Goal: Navigation & Orientation: Find specific page/section

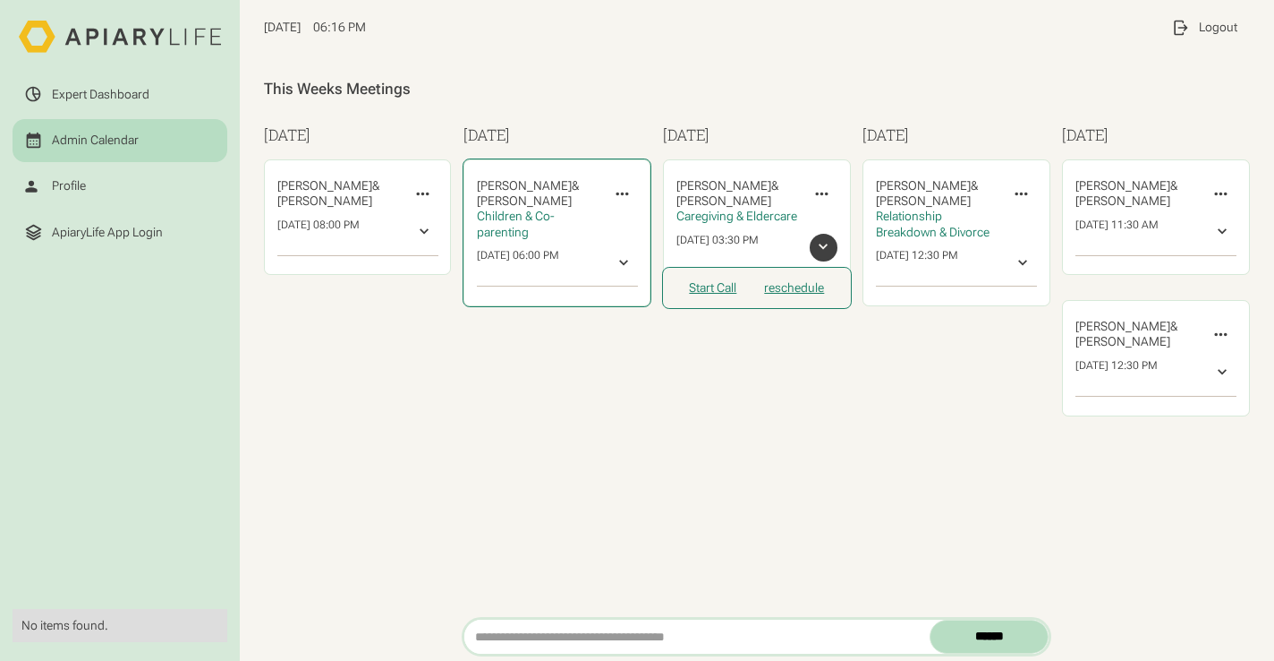
click at [622, 268] on div at bounding box center [624, 262] width 15 height 15
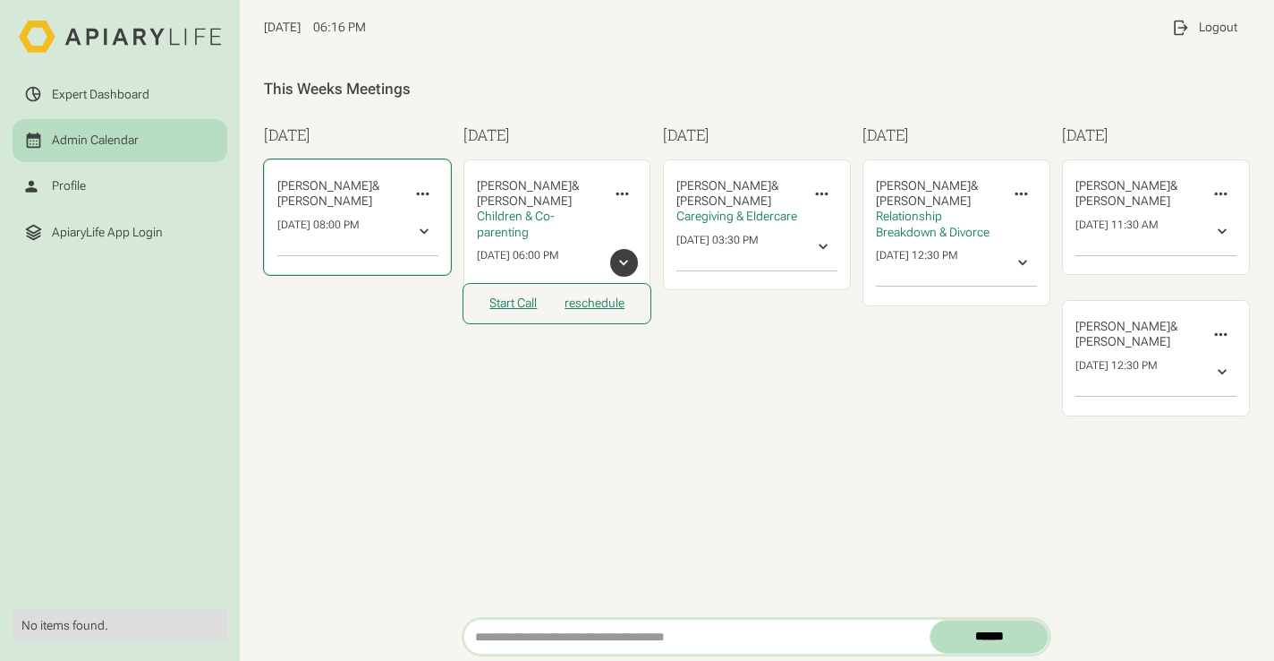
click at [423, 236] on div at bounding box center [424, 232] width 15 height 15
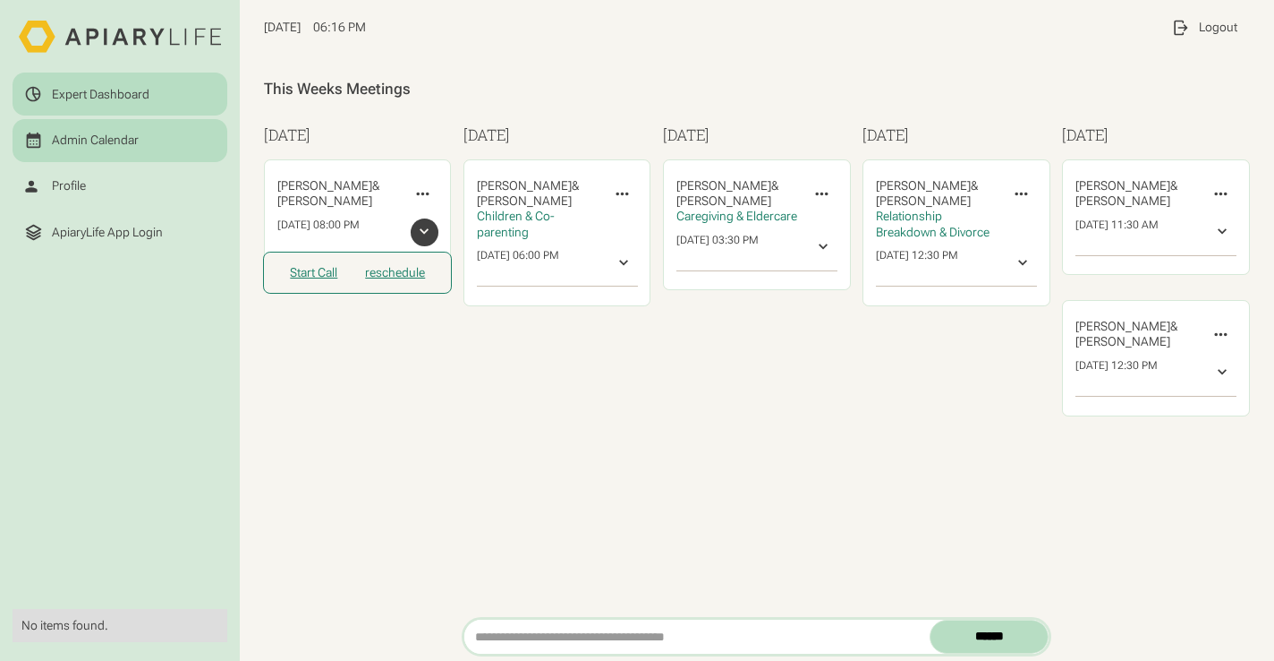
click at [128, 91] on div "Expert Dashboard" at bounding box center [101, 94] width 98 height 15
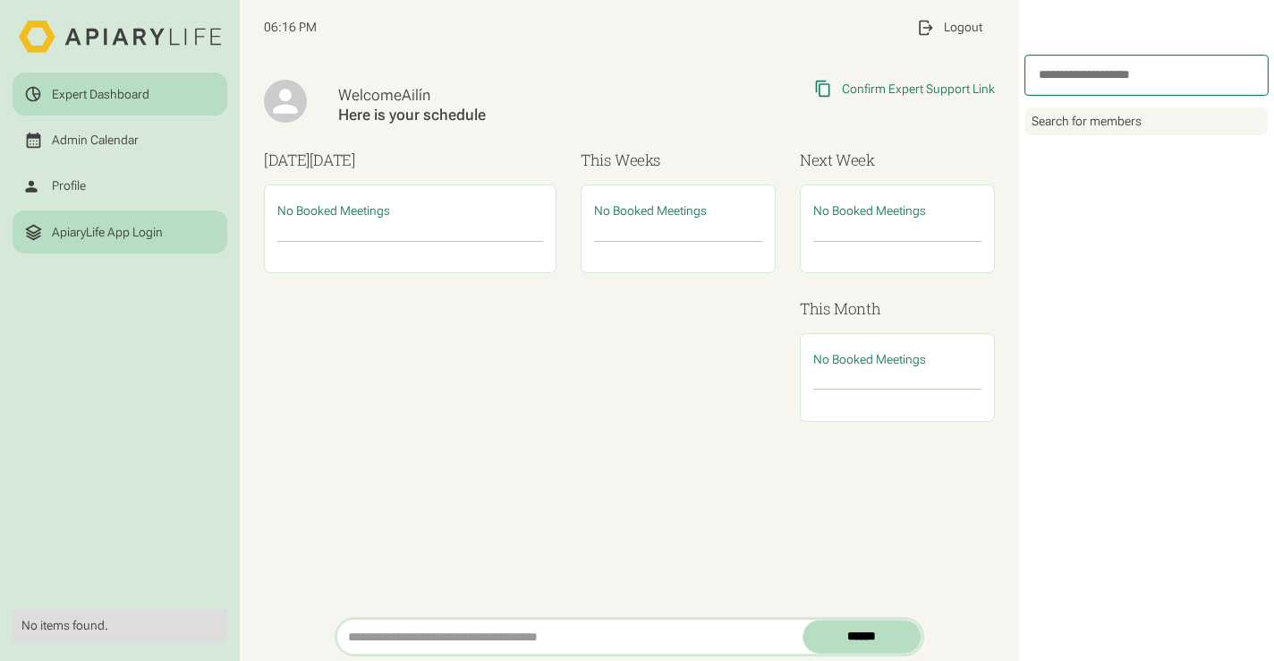
click at [130, 229] on div "ApiaryLife App Login" at bounding box center [107, 232] width 111 height 15
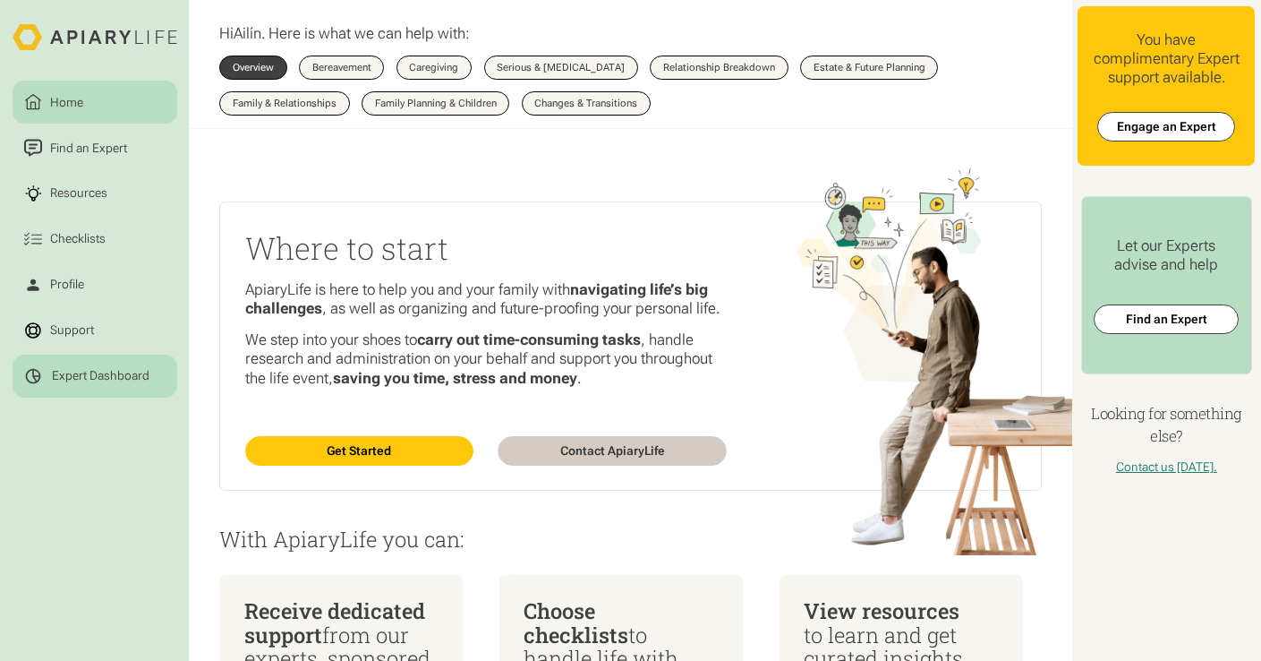
click at [95, 372] on div "Expert Dashboard" at bounding box center [101, 375] width 98 height 15
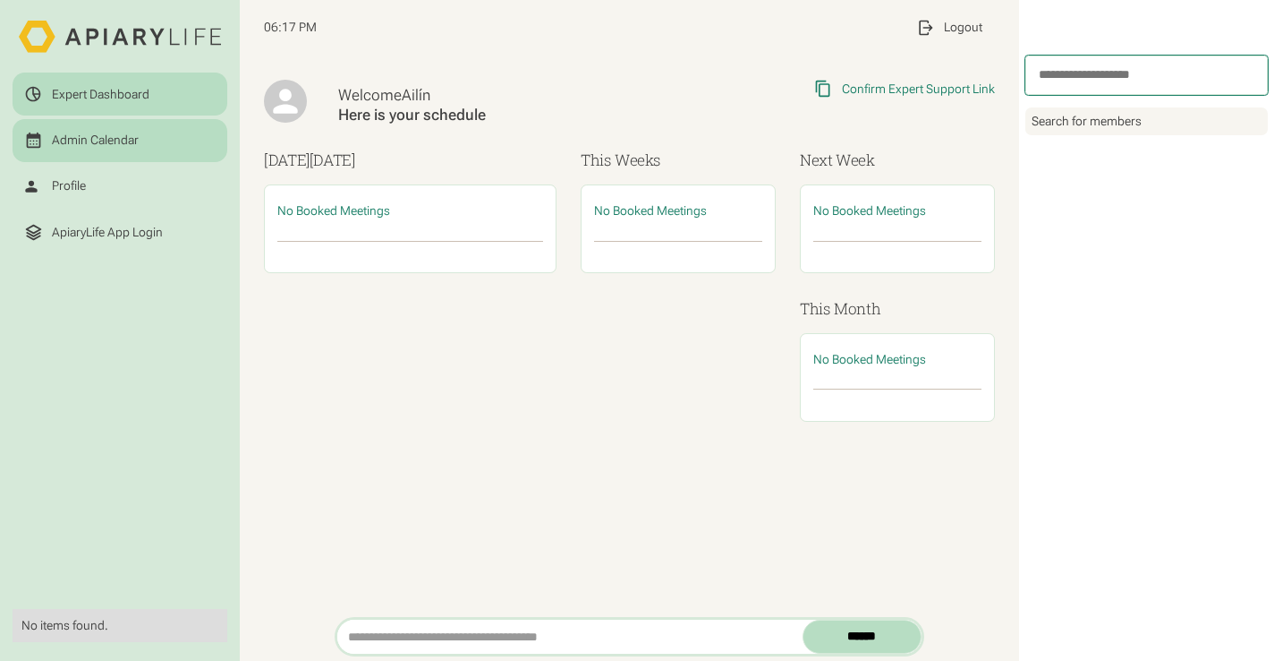
click at [111, 137] on div "Admin Calendar" at bounding box center [95, 139] width 87 height 15
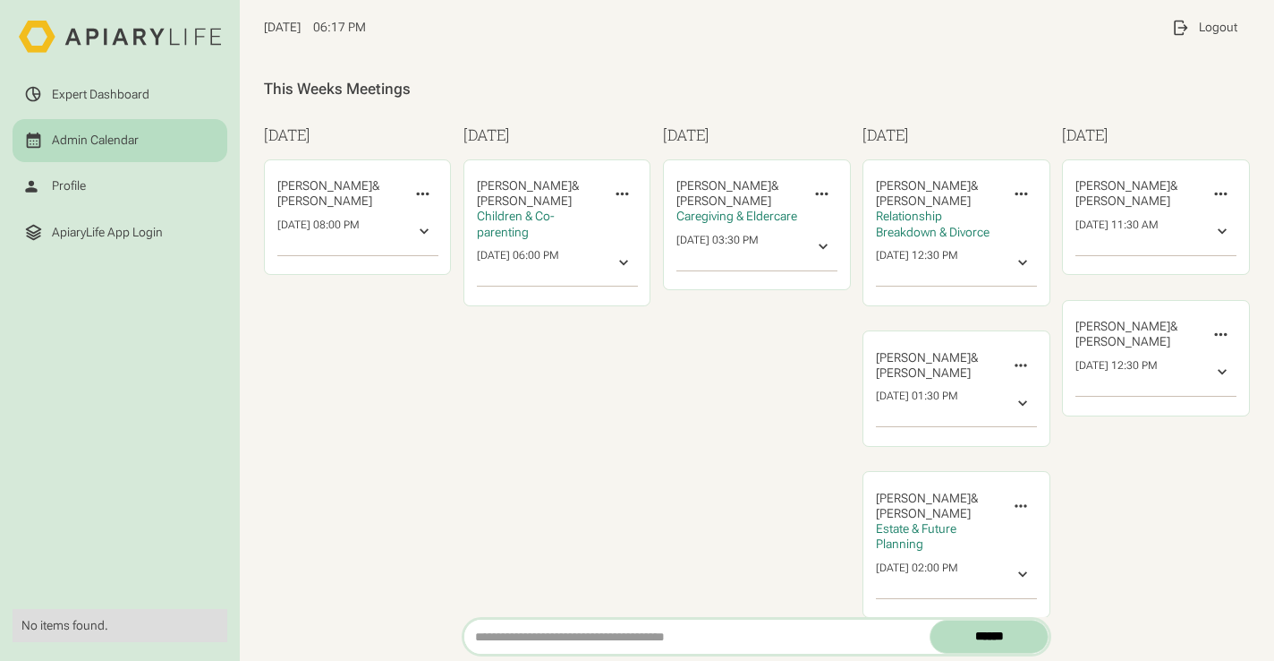
click at [643, 81] on div "This Weeks Meetings" at bounding box center [756, 89] width 985 height 19
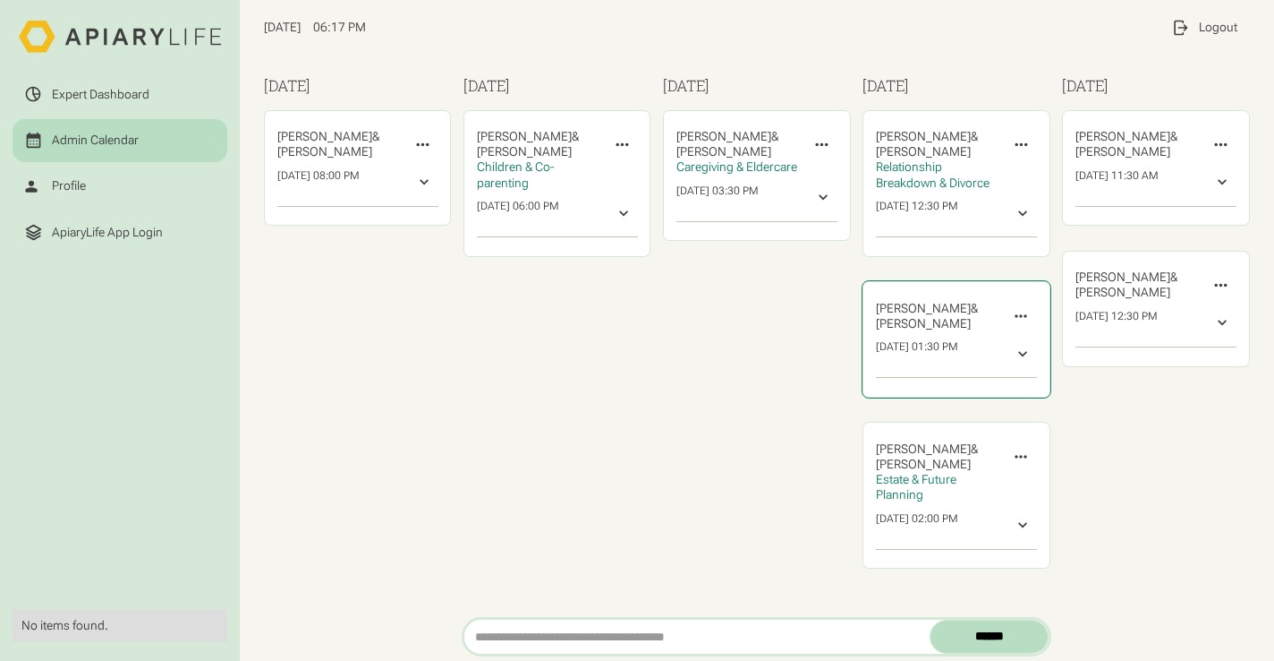
scroll to position [50, 0]
click at [816, 205] on div at bounding box center [823, 197] width 15 height 15
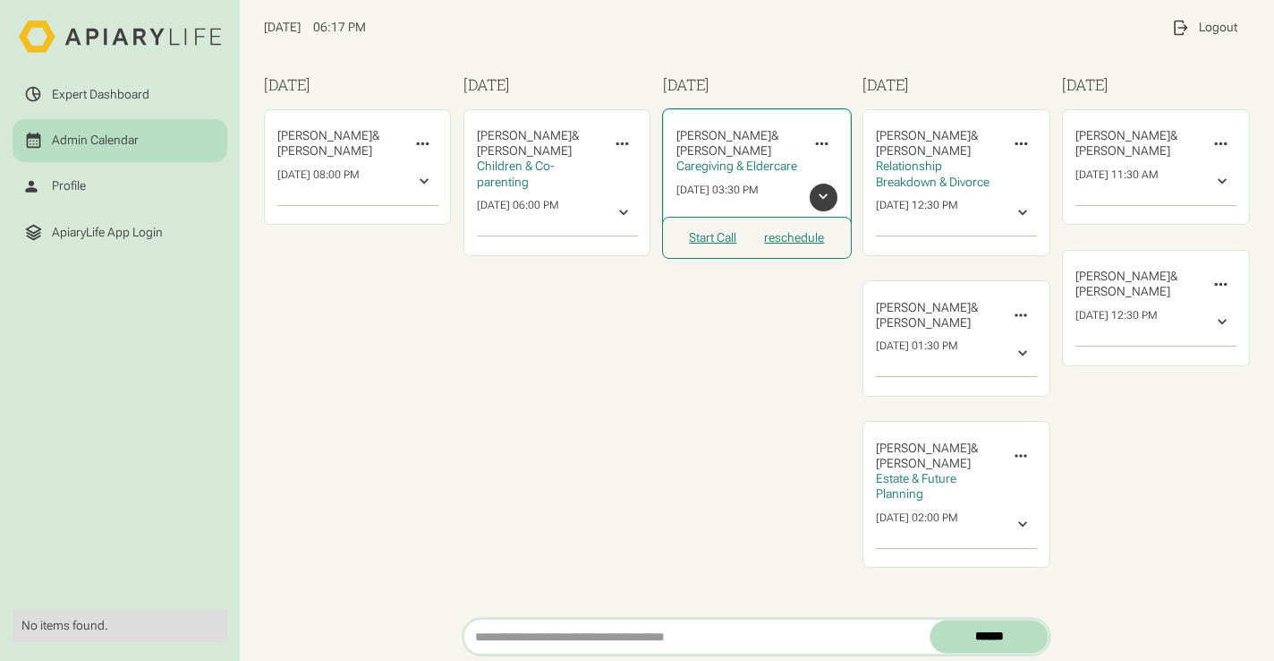
click at [816, 205] on div at bounding box center [823, 197] width 15 height 15
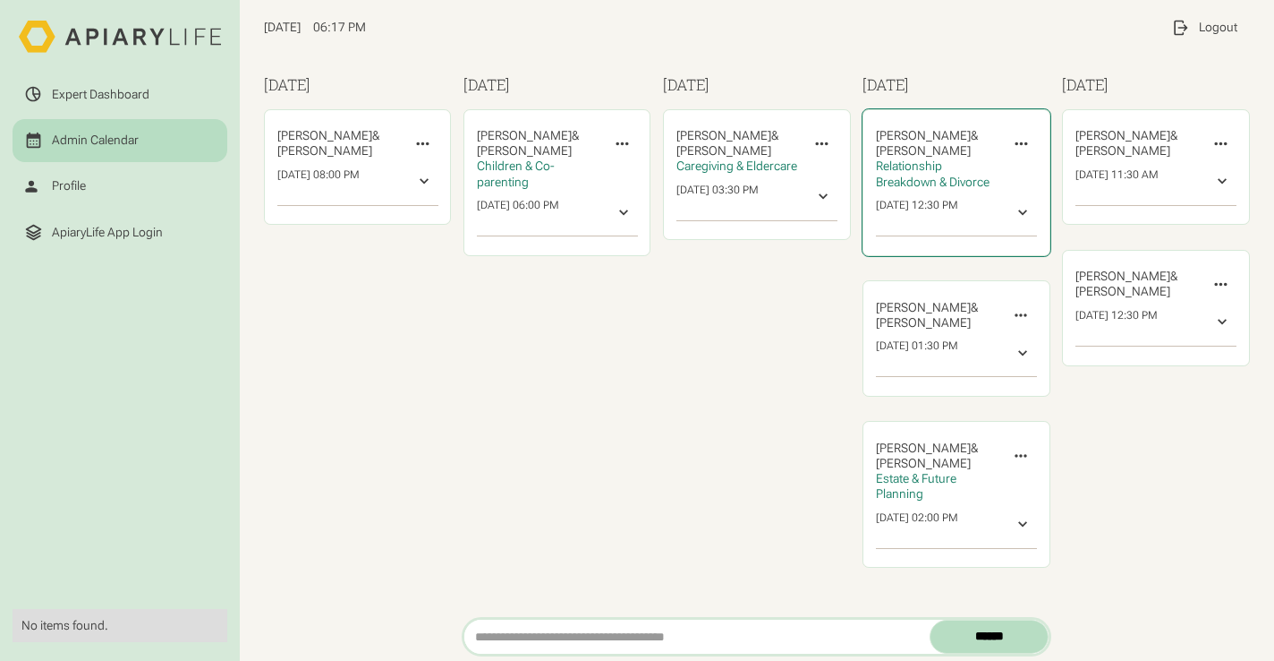
click at [1016, 210] on div at bounding box center [1023, 212] width 15 height 15
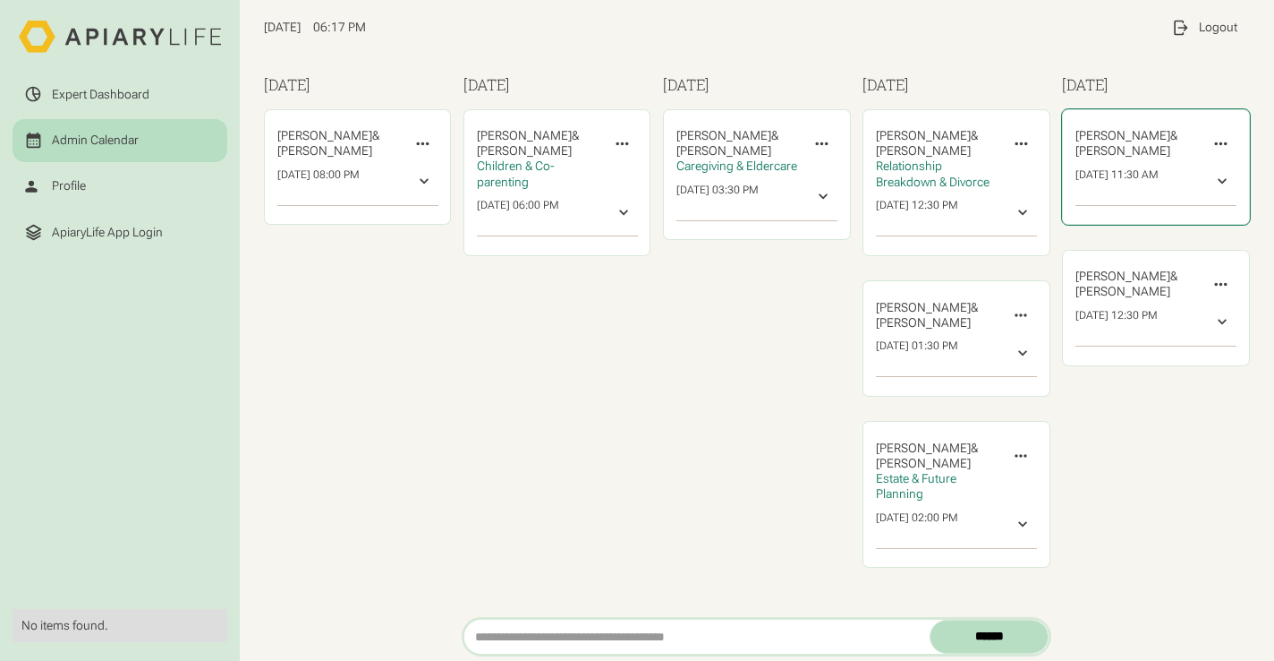
click at [1215, 183] on div at bounding box center [1222, 182] width 15 height 15
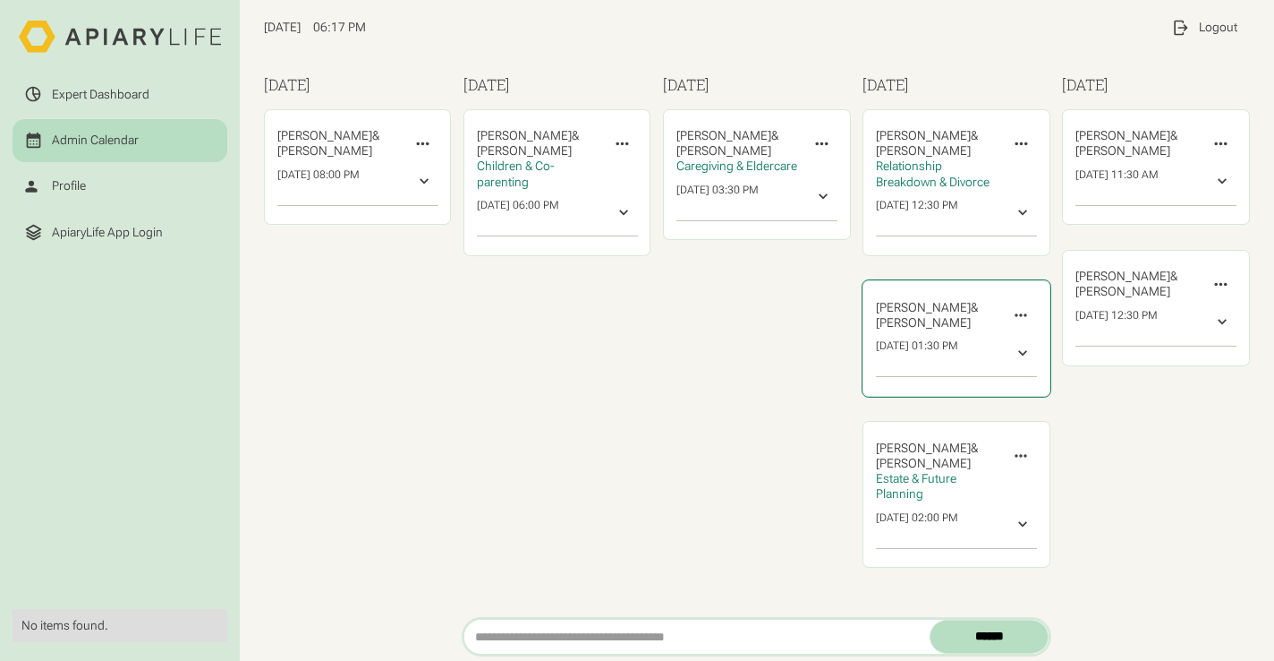
click at [1016, 351] on div at bounding box center [1023, 352] width 15 height 15
click at [1016, 525] on div at bounding box center [1023, 524] width 15 height 15
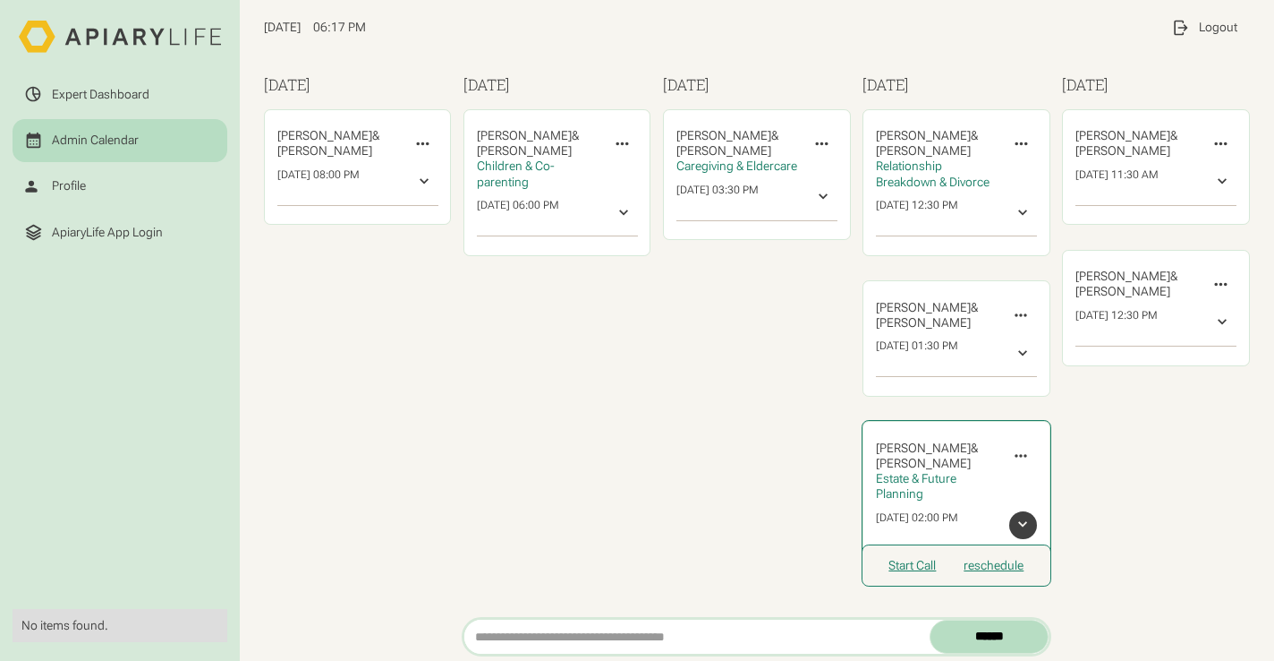
click at [1016, 525] on div at bounding box center [1023, 524] width 15 height 15
